Goal: Transaction & Acquisition: Purchase product/service

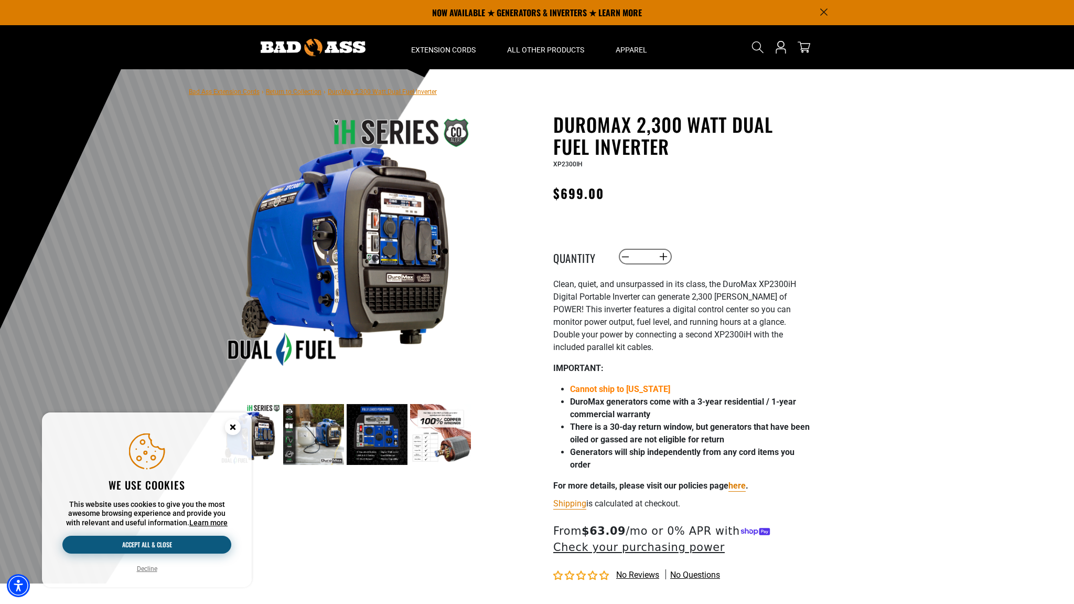
click at [196, 548] on button "Accept all & close" at bounding box center [146, 545] width 169 height 18
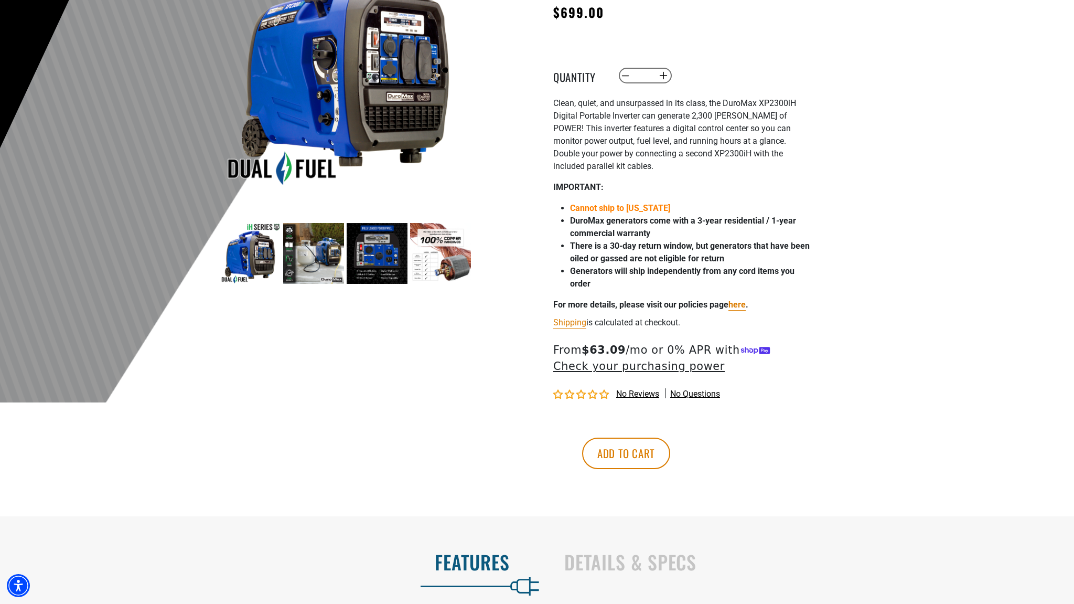
scroll to position [194, 0]
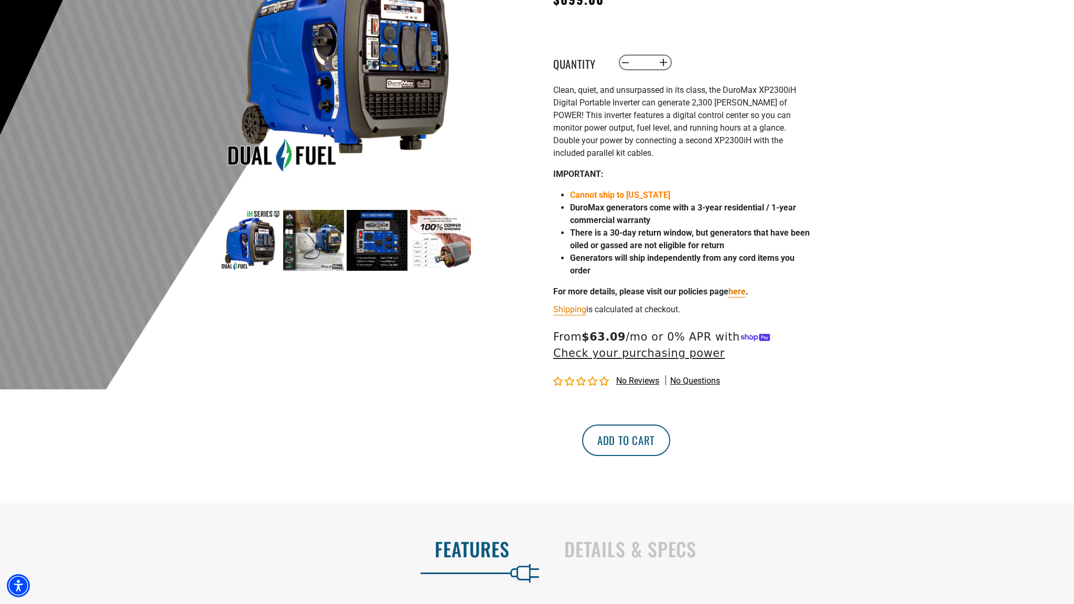
click at [670, 444] on button "Add to cart" at bounding box center [626, 439] width 88 height 31
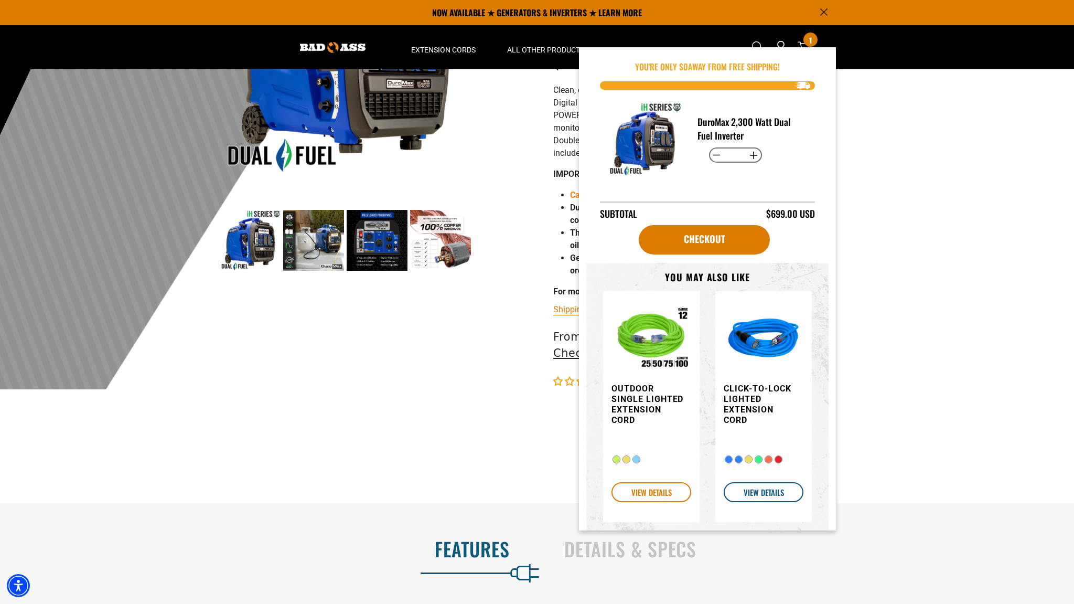
click at [656, 491] on link "VIEW DETAILS" at bounding box center [652, 492] width 80 height 20
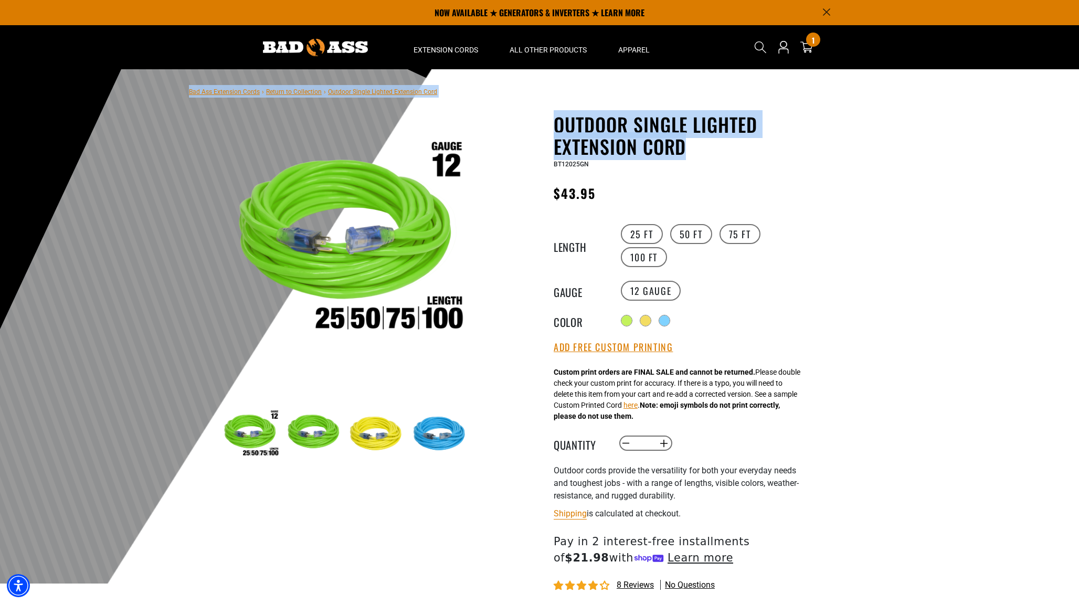
drag, startPoint x: 1078, startPoint y: 101, endPoint x: 1081, endPoint y: 142, distance: 41.6
click at [1074, 142] on html "Skip to main content Enable accessibility for low vision Open the accessibility…" at bounding box center [539, 302] width 1079 height 604
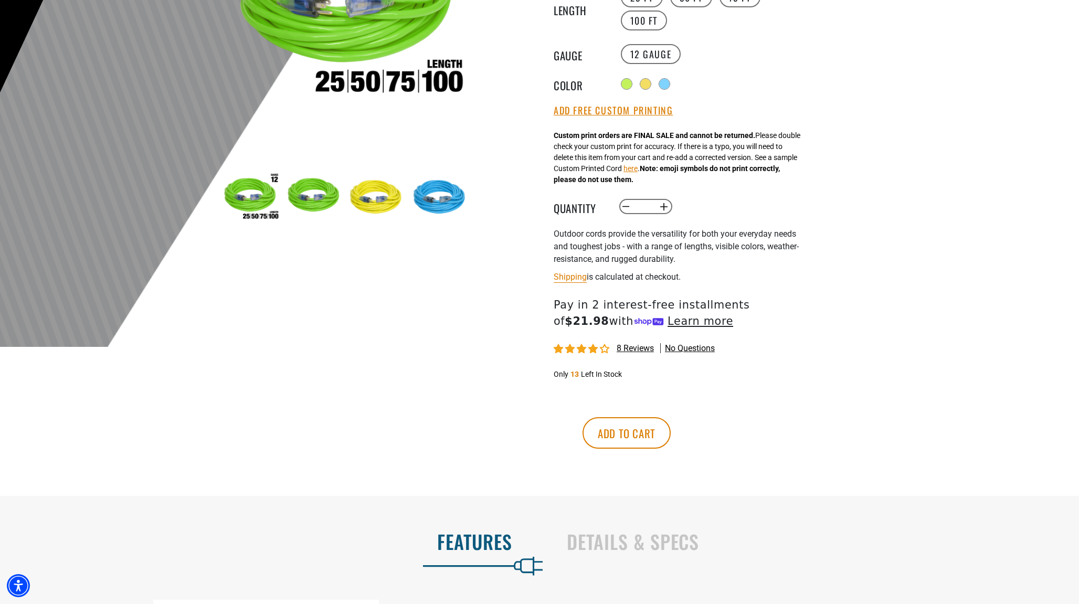
scroll to position [239, 0]
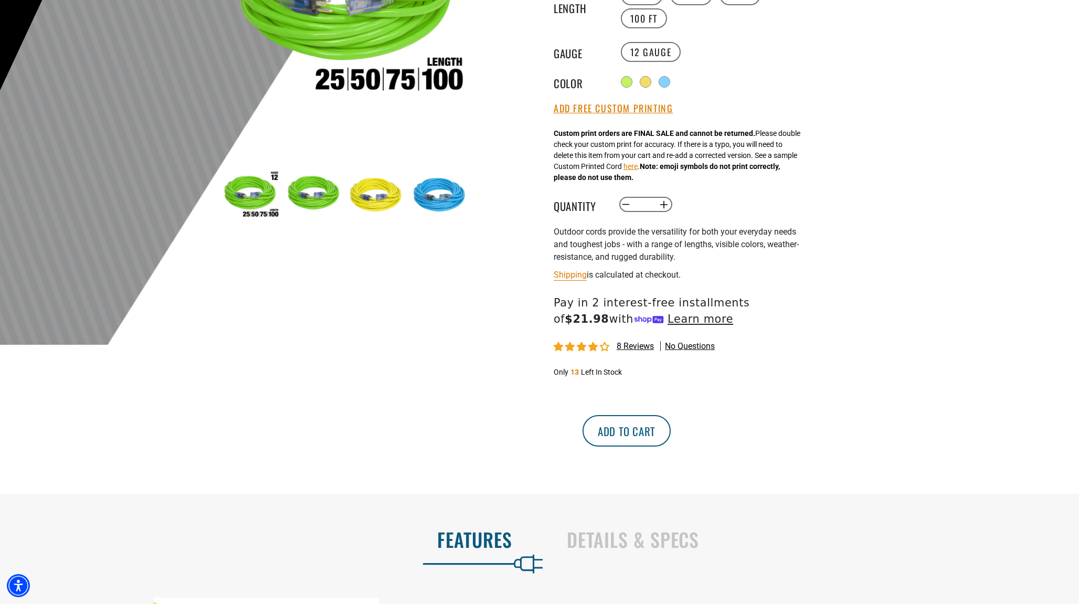
click at [670, 438] on button "Add to cart" at bounding box center [626, 430] width 88 height 31
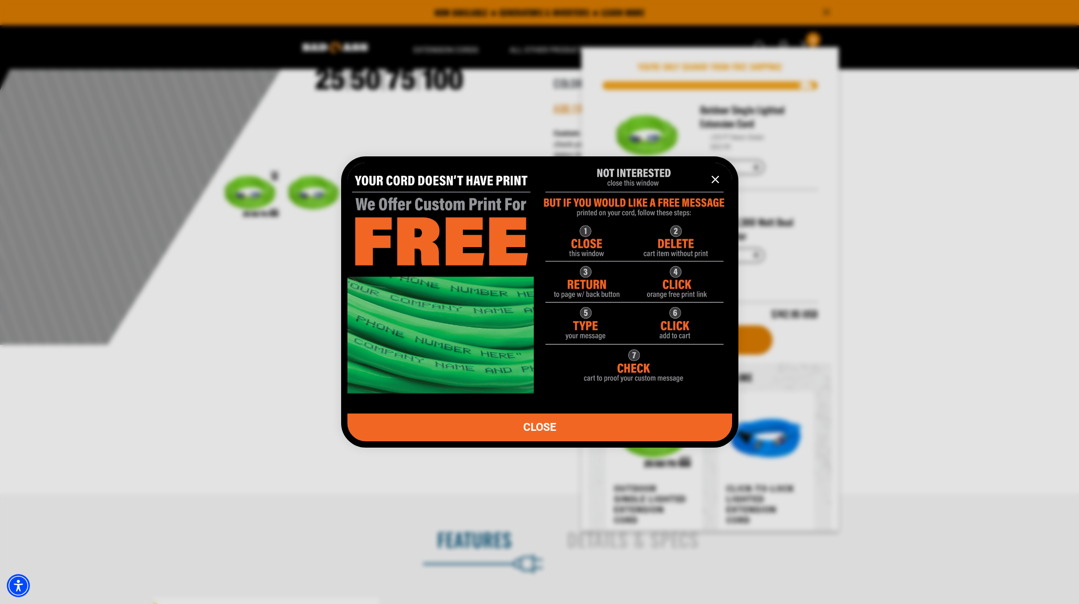
click at [594, 425] on link "CLOSE" at bounding box center [539, 427] width 385 height 28
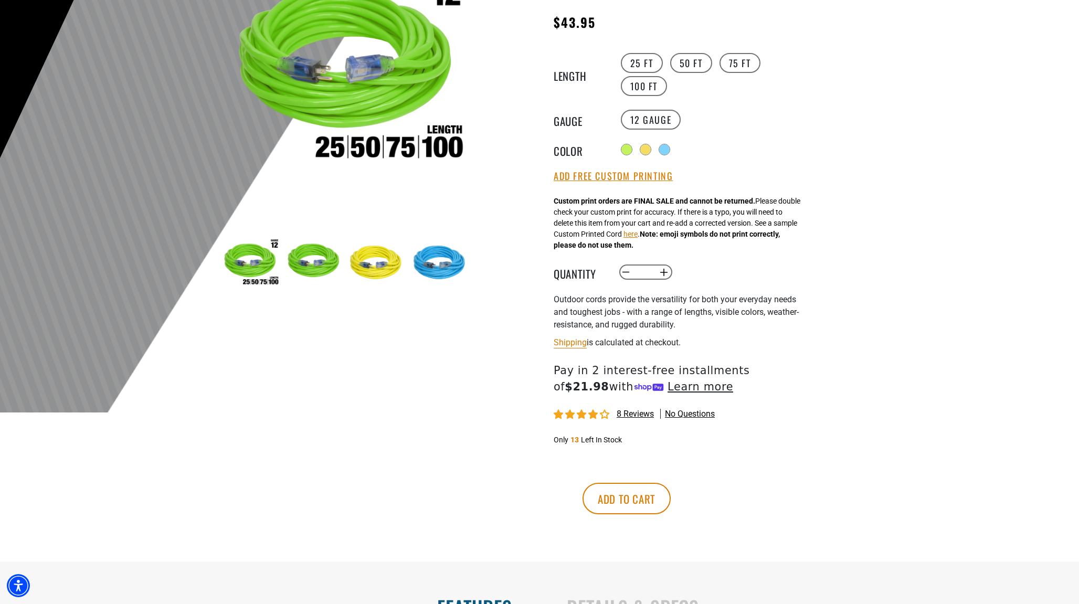
scroll to position [175, 0]
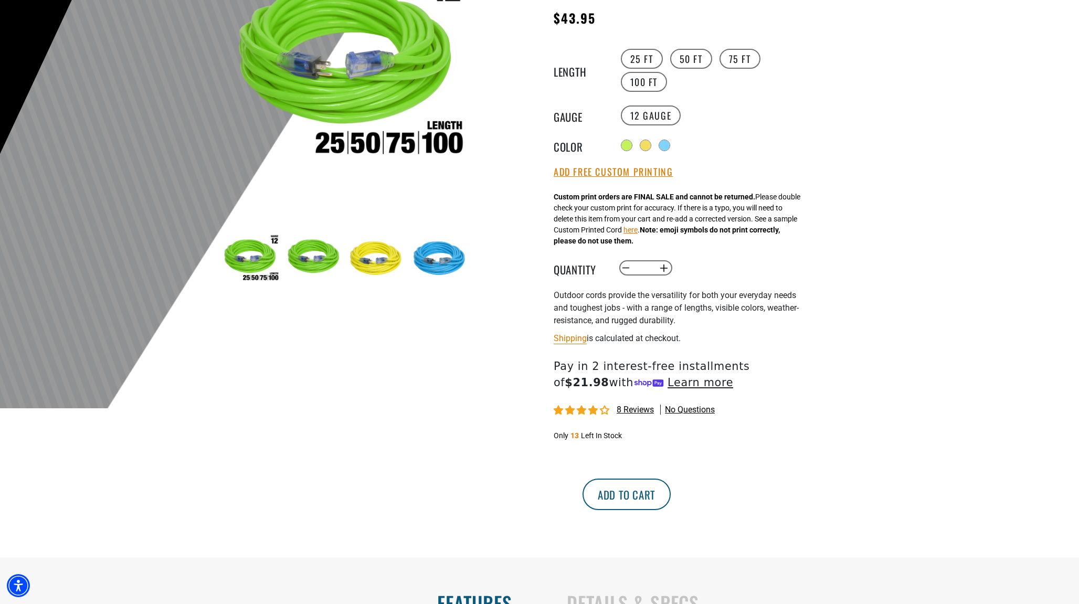
click at [670, 497] on button "Add to cart" at bounding box center [626, 493] width 88 height 31
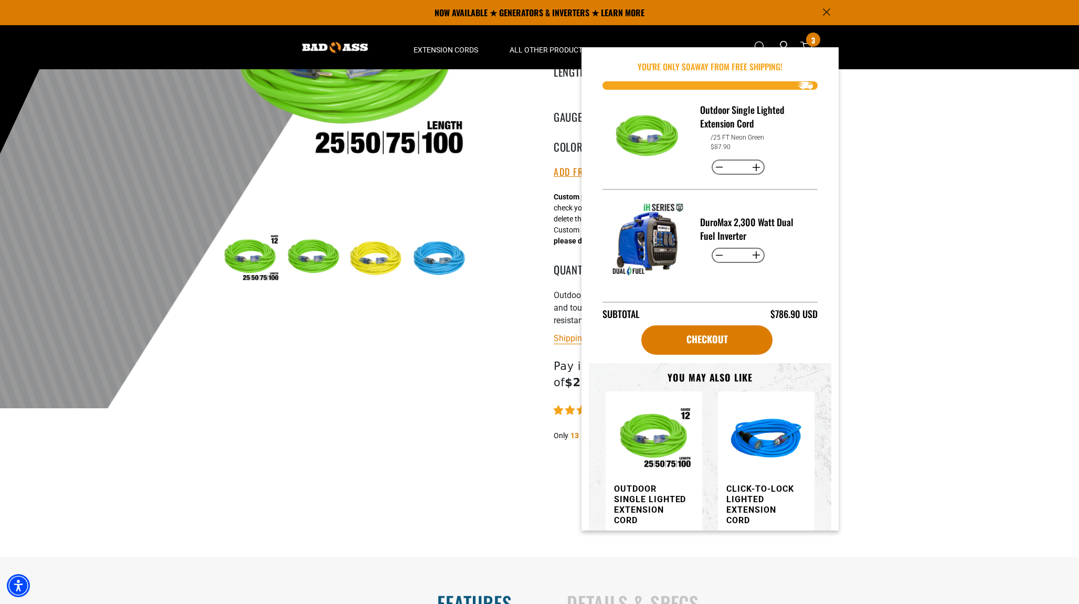
click at [758, 442] on img "Item added to your cart" at bounding box center [766, 440] width 80 height 80
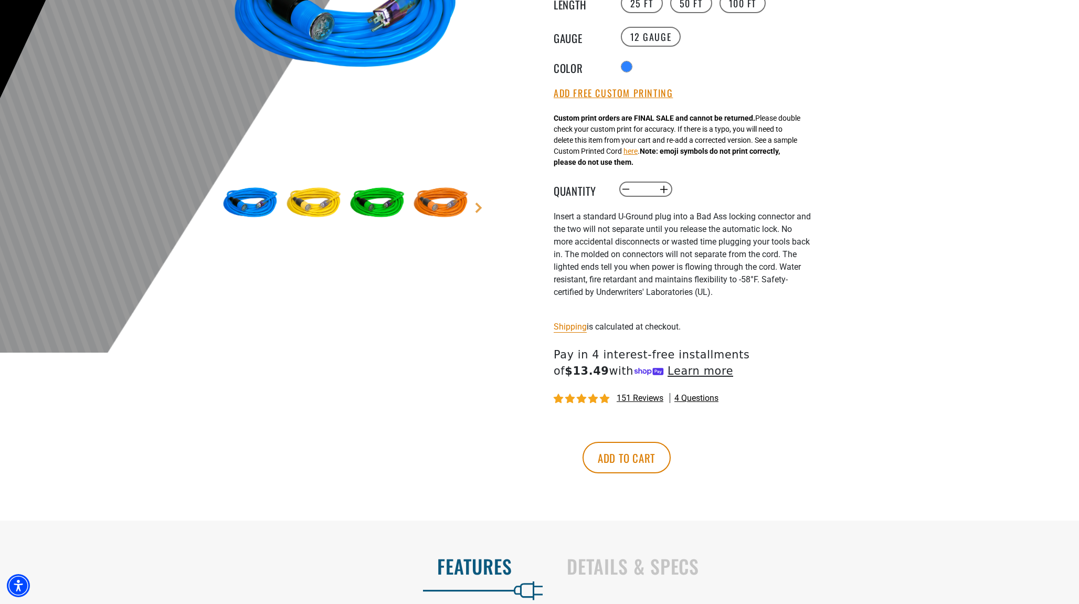
scroll to position [250, 0]
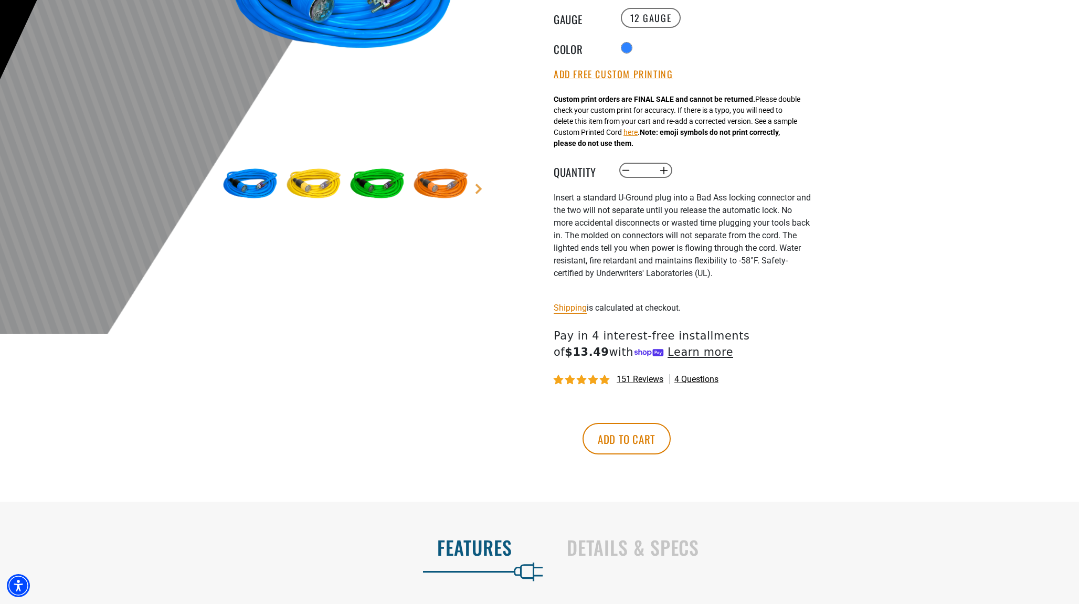
click at [380, 190] on img at bounding box center [377, 184] width 61 height 61
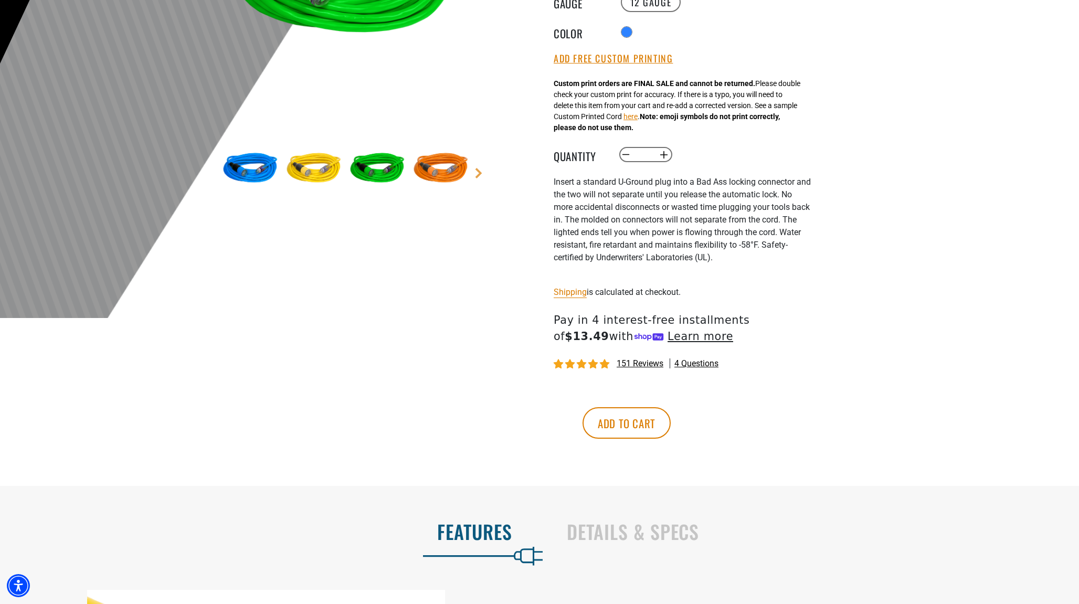
scroll to position [310, 0]
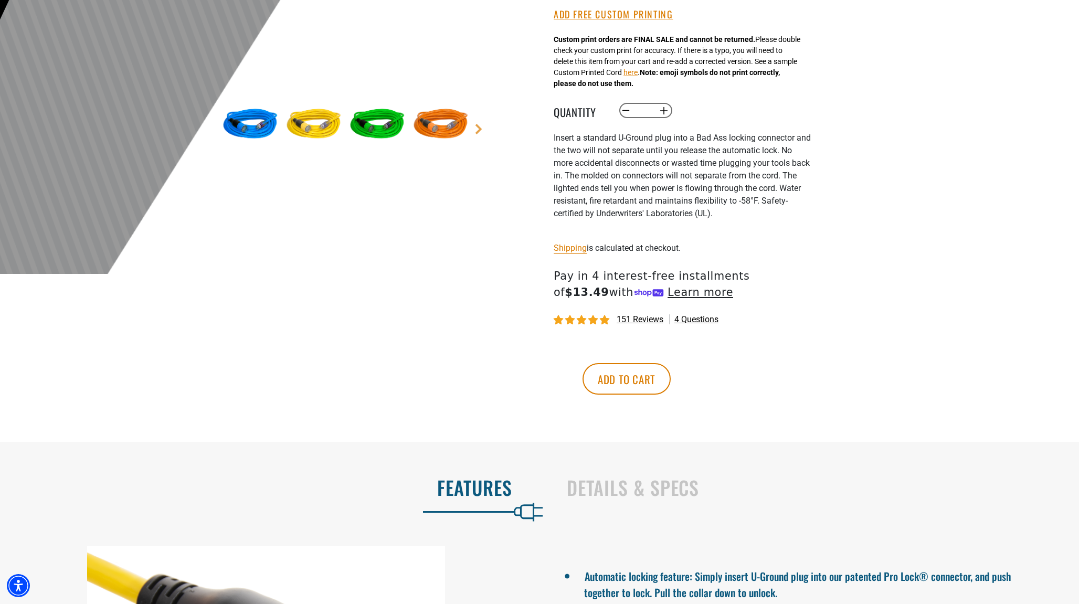
click at [386, 127] on img at bounding box center [377, 124] width 61 height 61
click at [670, 384] on button "Add to cart" at bounding box center [626, 378] width 88 height 31
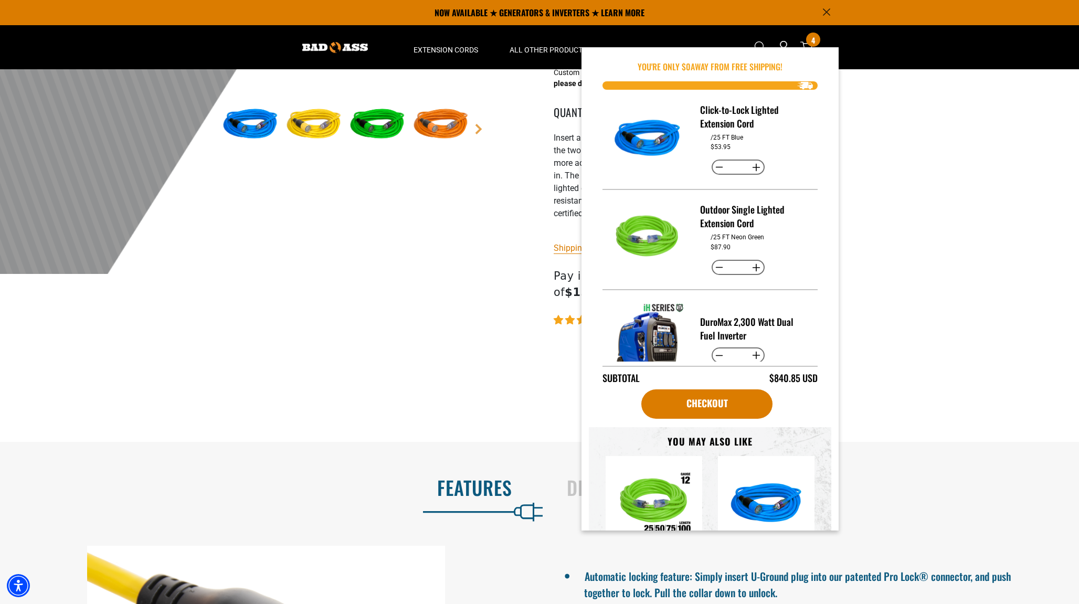
click at [715, 268] on button "Decrease quantity for Outdoor Single Lighted Extension Cord" at bounding box center [719, 268] width 16 height 18
type input "*"
click at [752, 268] on button "Increase quantity for Outdoor Single Lighted Extension Cord" at bounding box center [756, 268] width 16 height 18
type input "*"
click at [717, 404] on link "Checkout" at bounding box center [706, 403] width 131 height 29
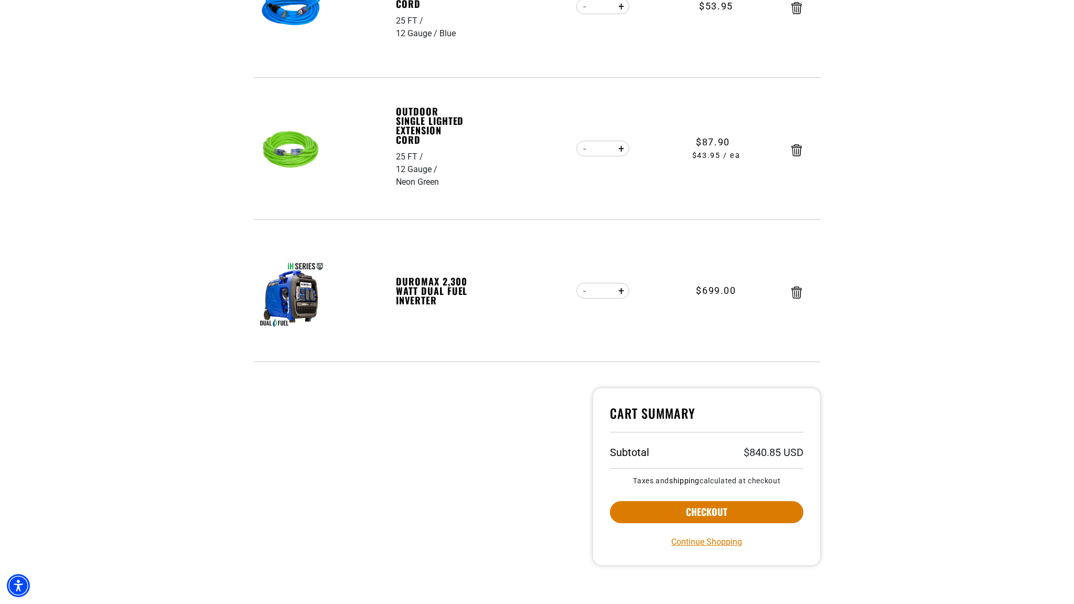
scroll to position [280, 0]
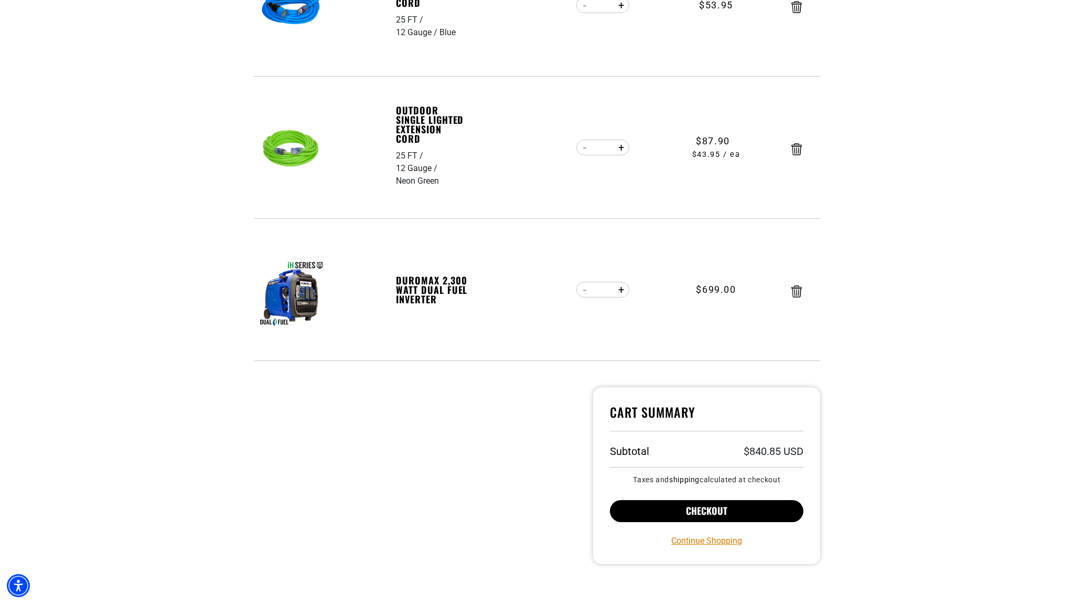
click at [711, 512] on button "Checkout" at bounding box center [707, 511] width 194 height 22
